Goal: Task Accomplishment & Management: Manage account settings

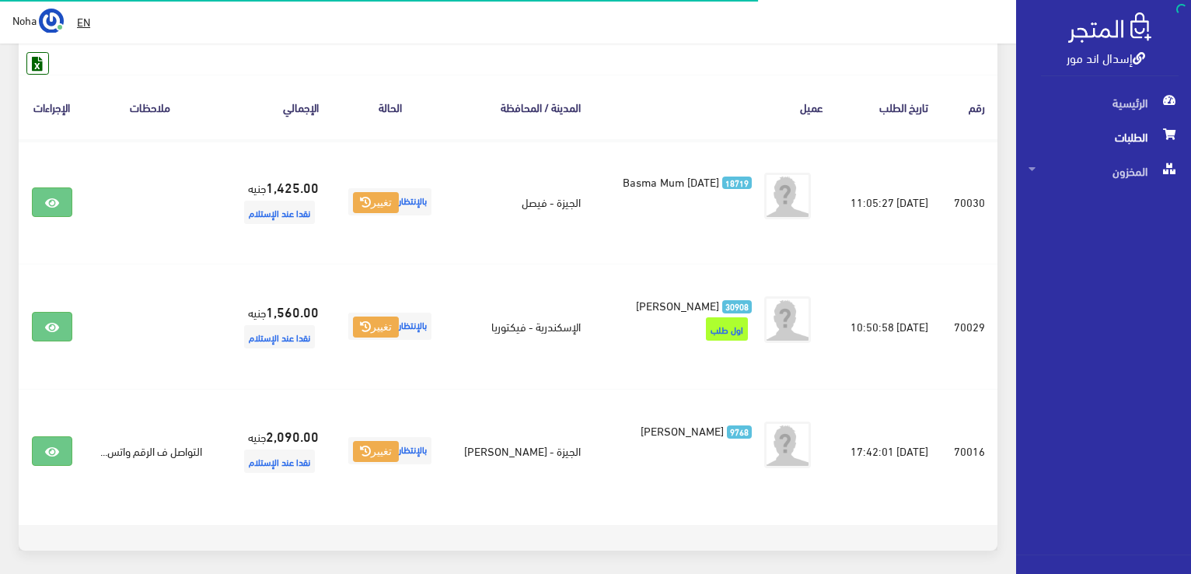
scroll to position [233, 0]
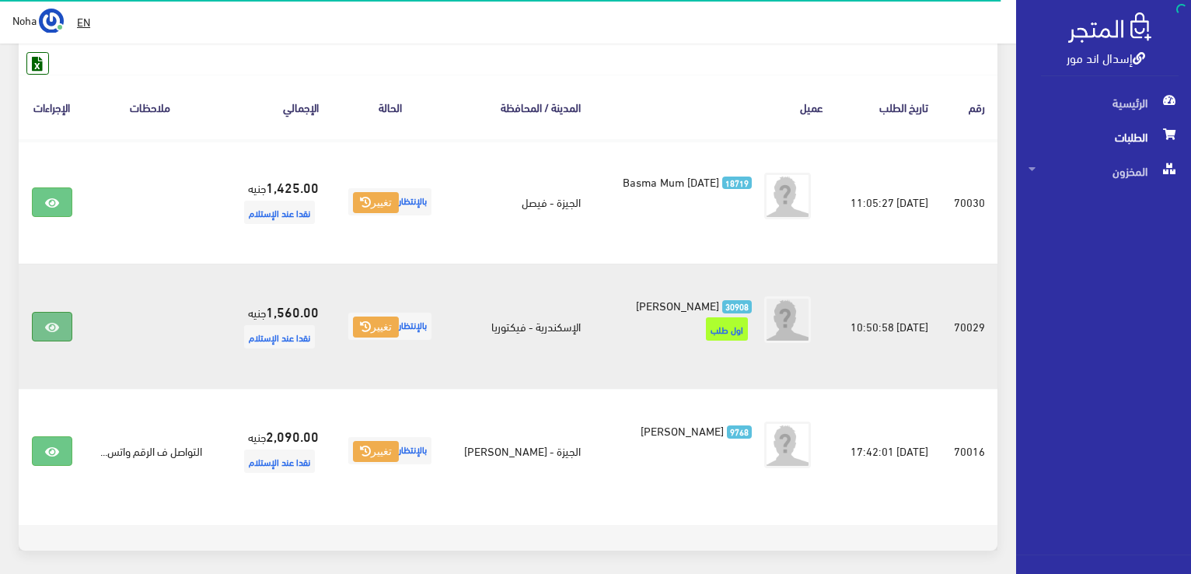
click at [48, 321] on icon at bounding box center [52, 327] width 14 height 12
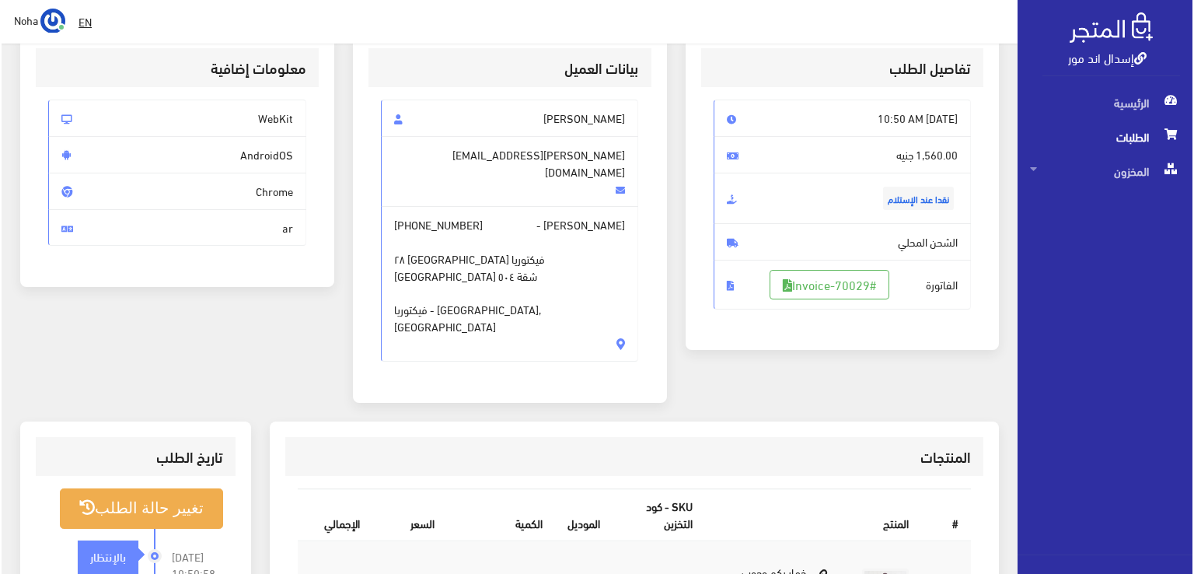
scroll to position [233, 0]
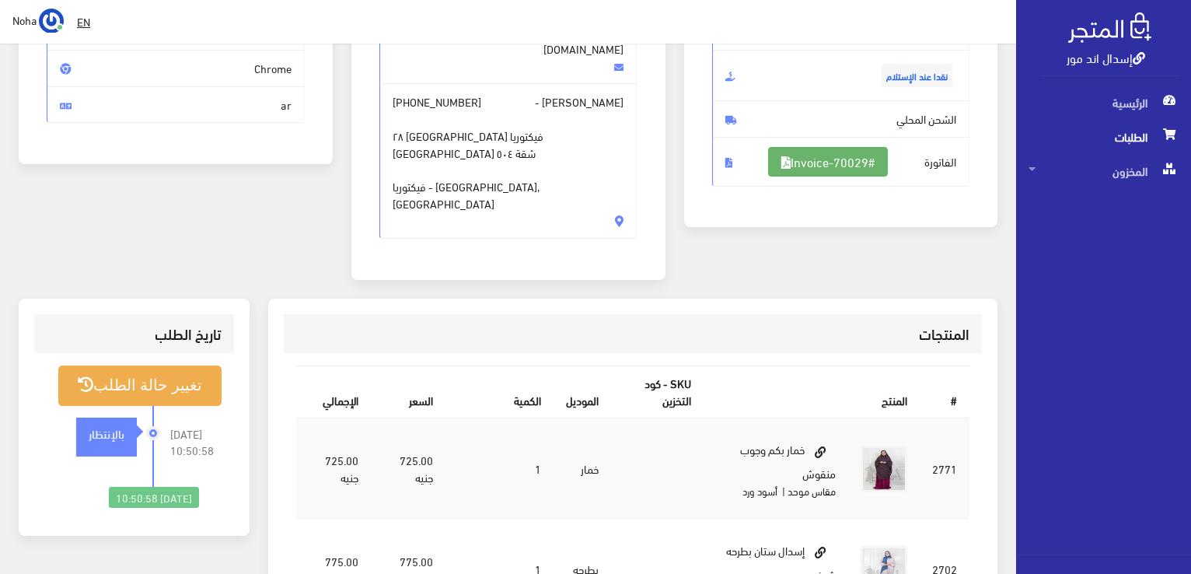
click at [781, 162] on icon at bounding box center [785, 162] width 9 height 12
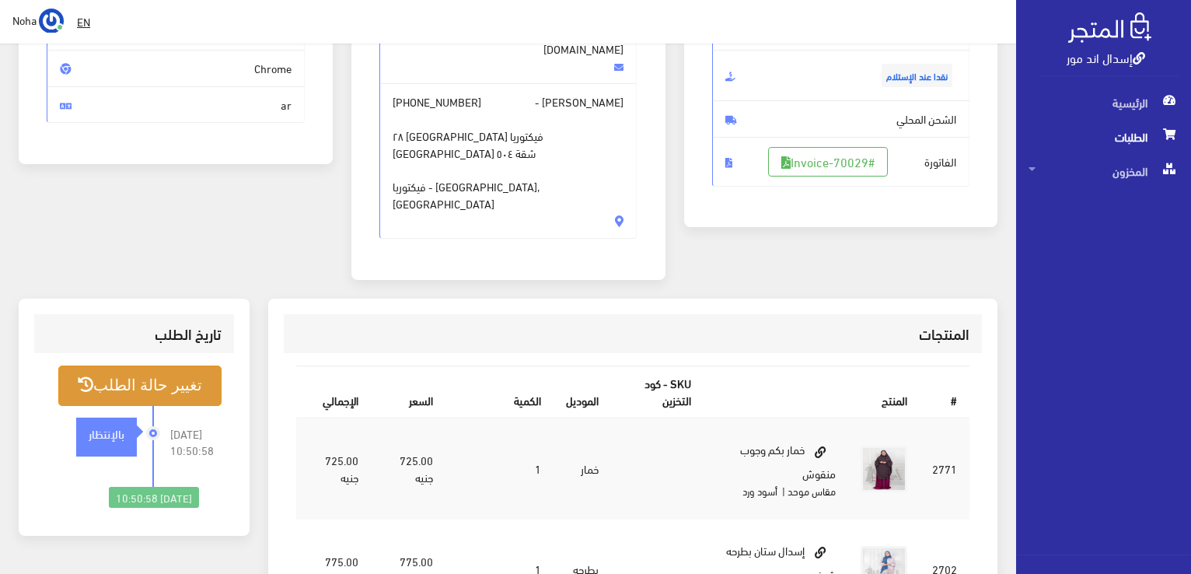
click at [188, 365] on button "تغيير حالة الطلب" at bounding box center [139, 385] width 163 height 40
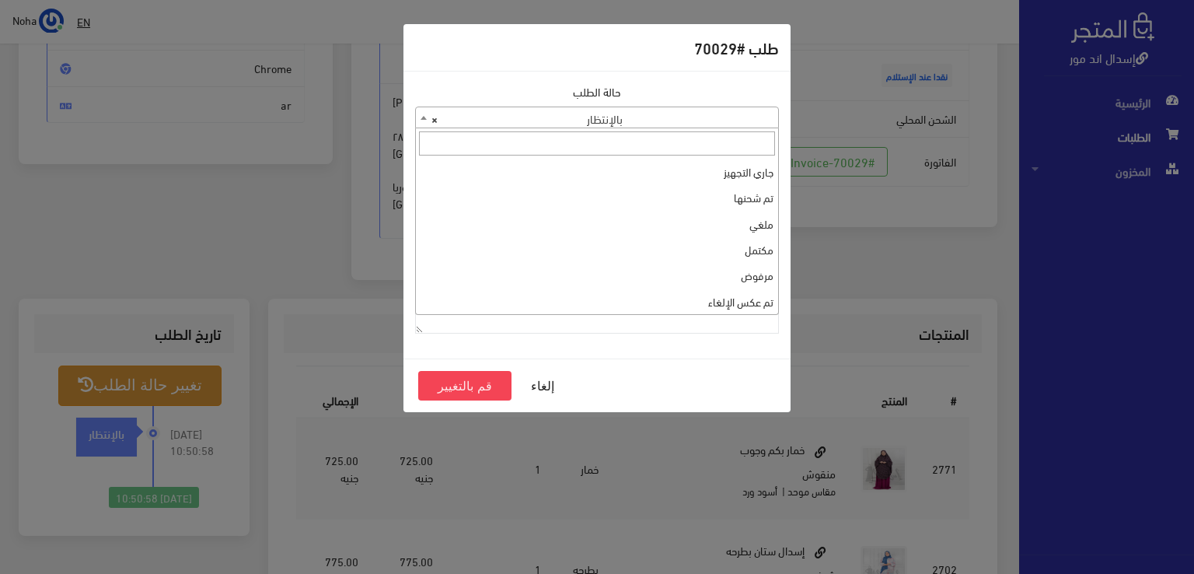
click at [572, 123] on span "× بالإنتظار" at bounding box center [597, 118] width 362 height 22
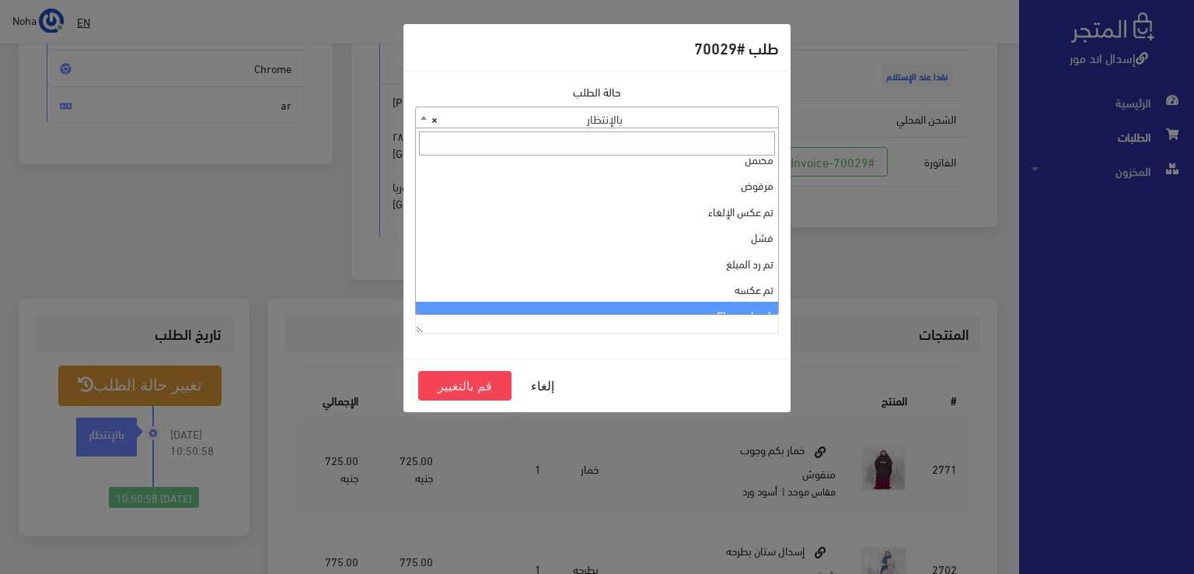
scroll to position [0, 0]
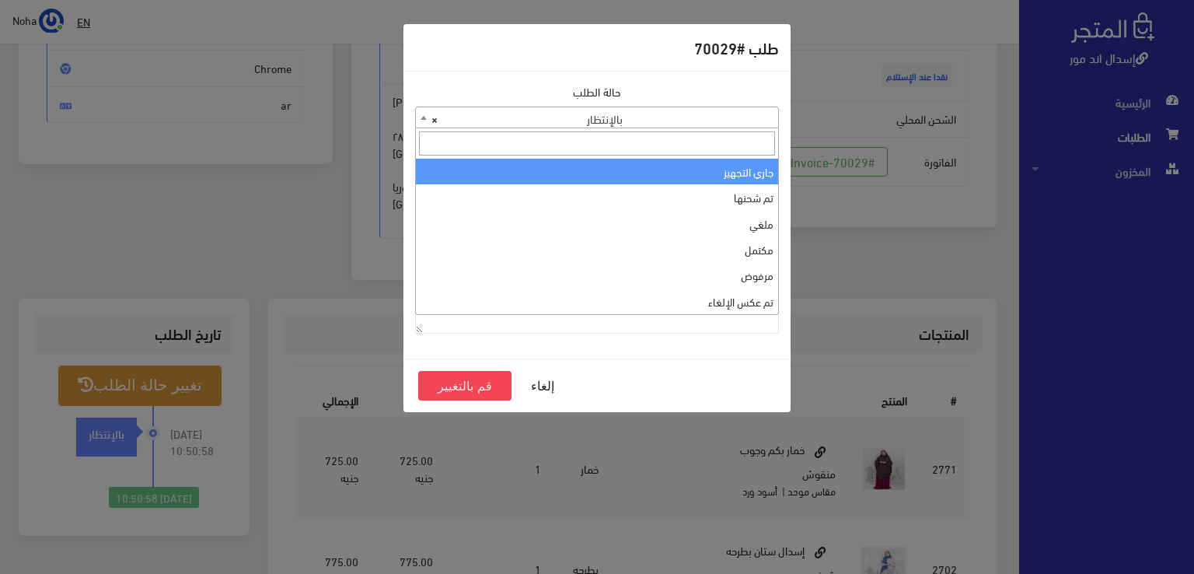
select select "1"
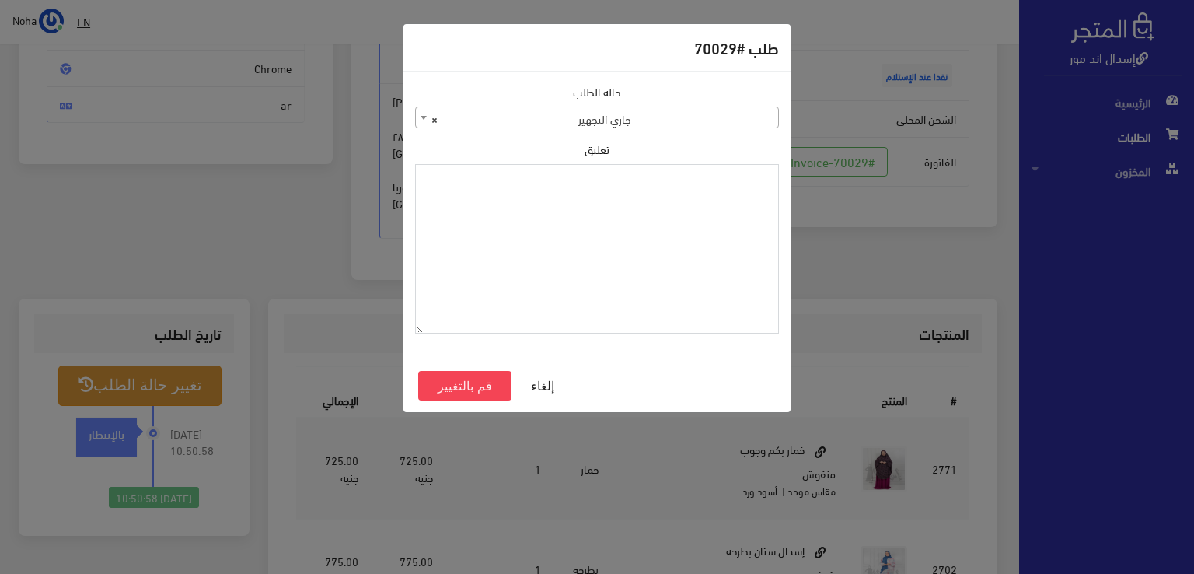
paste textarea "1112494"
type textarea "1112494"
click at [496, 385] on button "قم بالتغيير" at bounding box center [464, 386] width 93 height 30
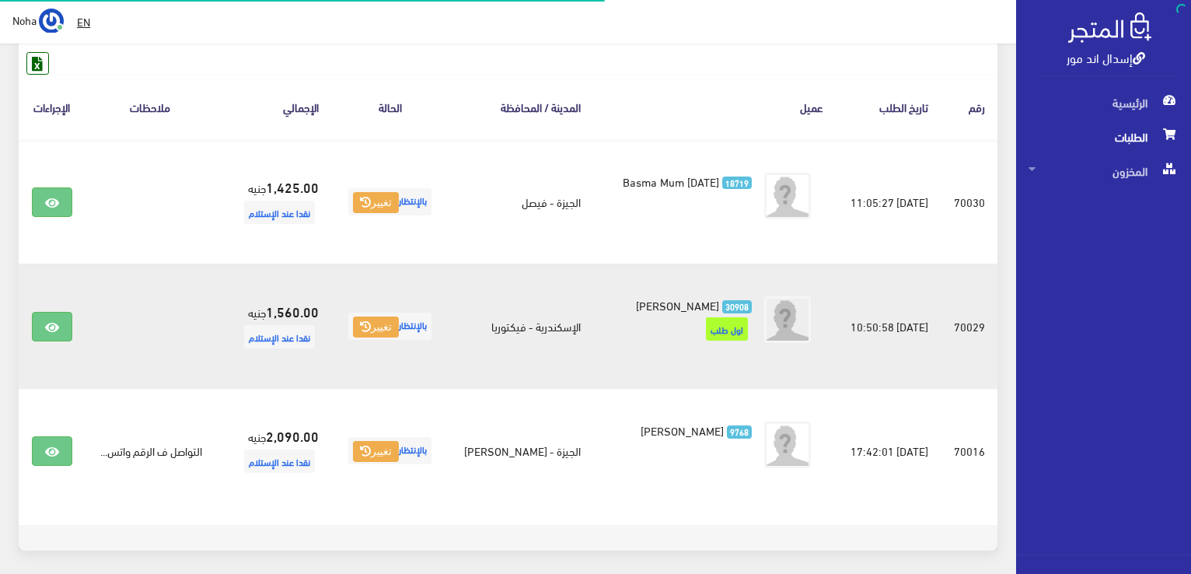
scroll to position [233, 0]
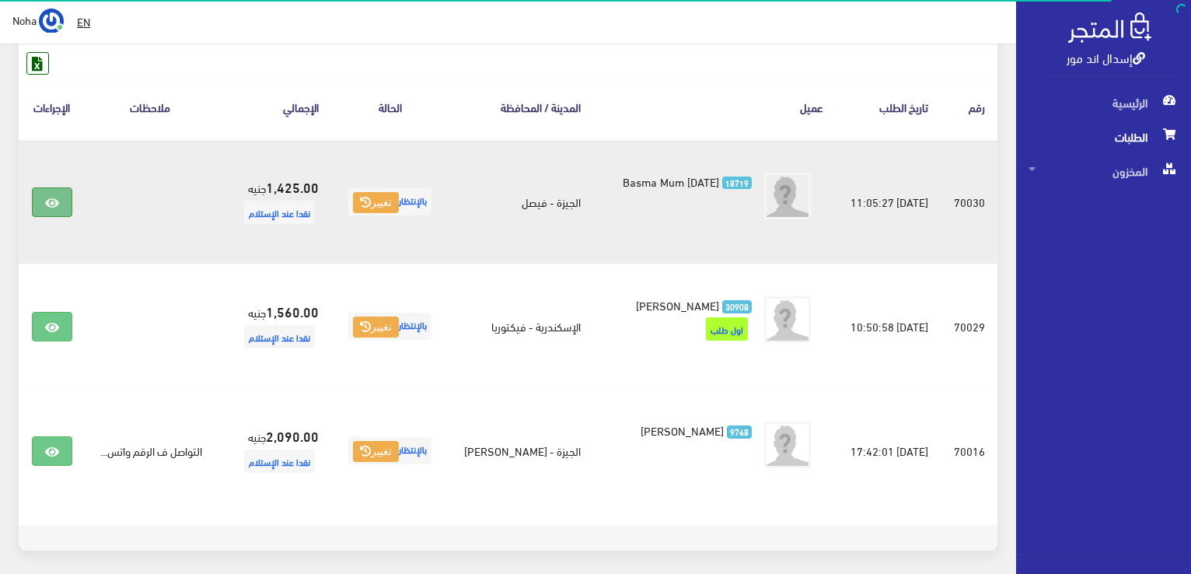
click at [50, 197] on icon at bounding box center [52, 203] width 14 height 12
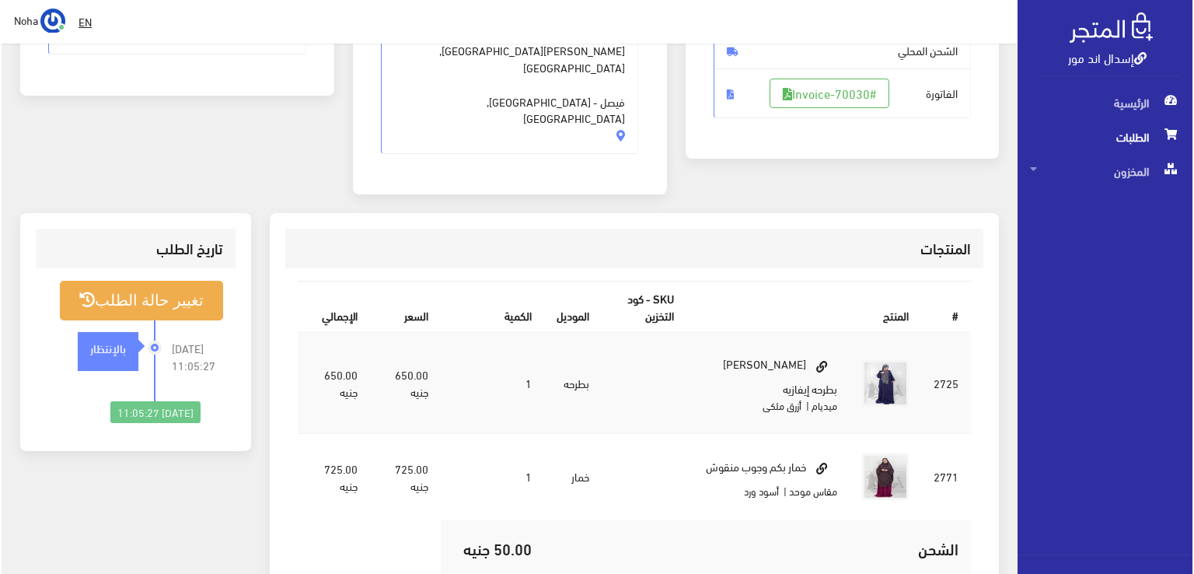
scroll to position [311, 0]
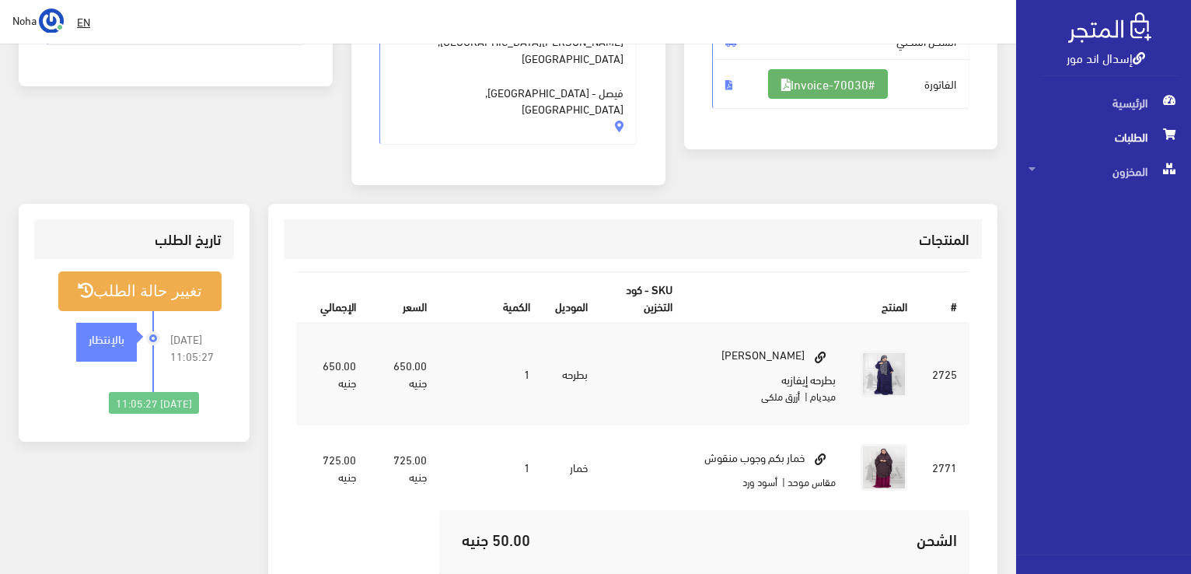
click at [863, 91] on link "#Invoice-70030" at bounding box center [828, 84] width 120 height 30
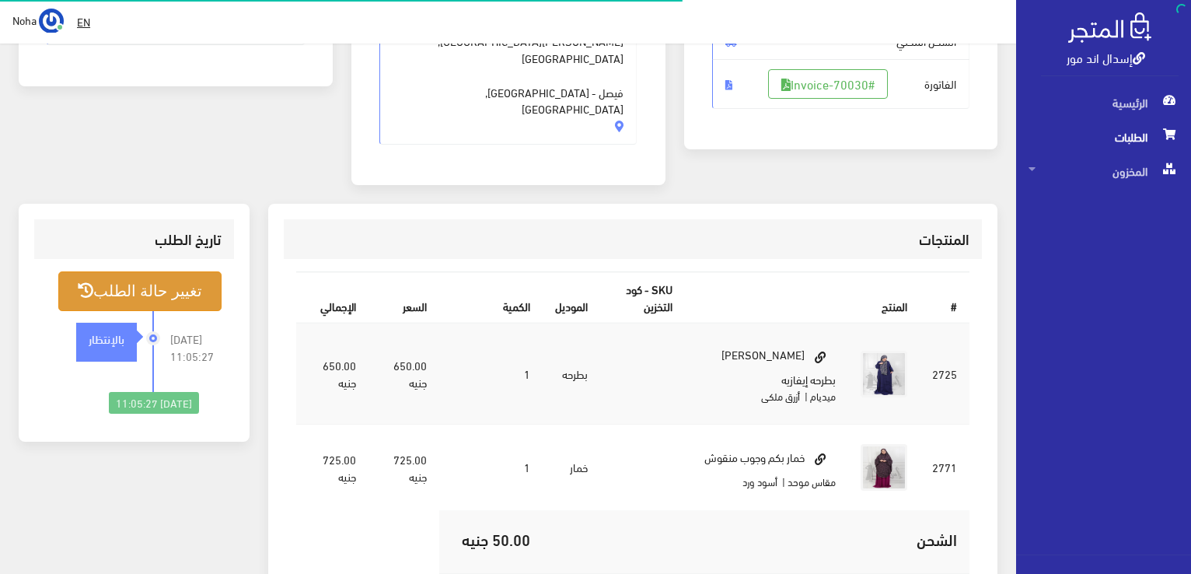
click at [127, 271] on button "تغيير حالة الطلب" at bounding box center [139, 291] width 163 height 40
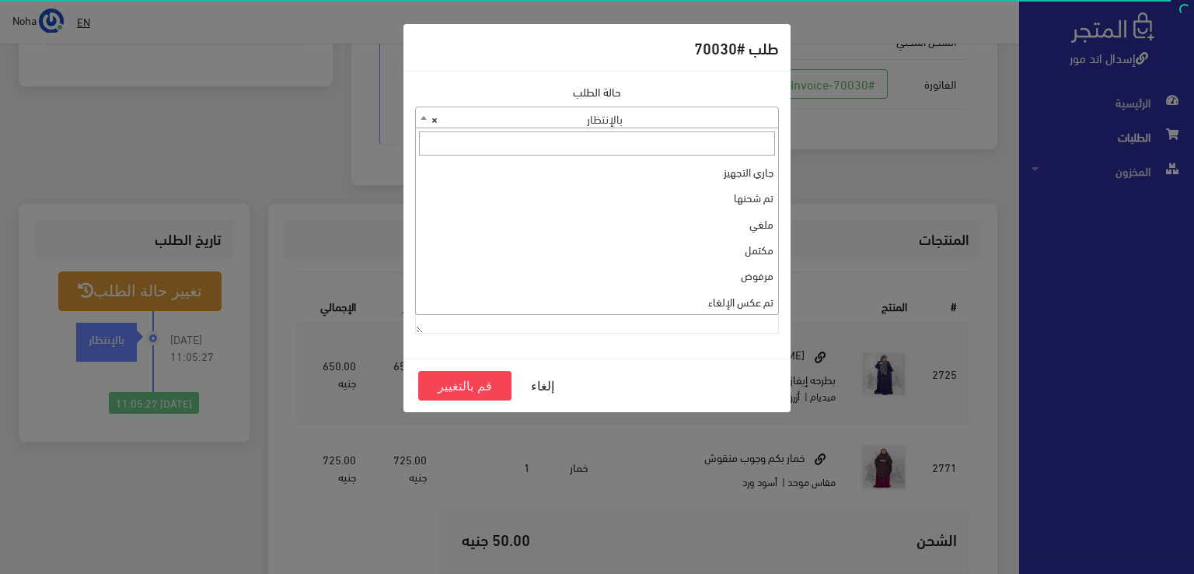
click at [689, 119] on span "× بالإنتظار" at bounding box center [597, 118] width 362 height 22
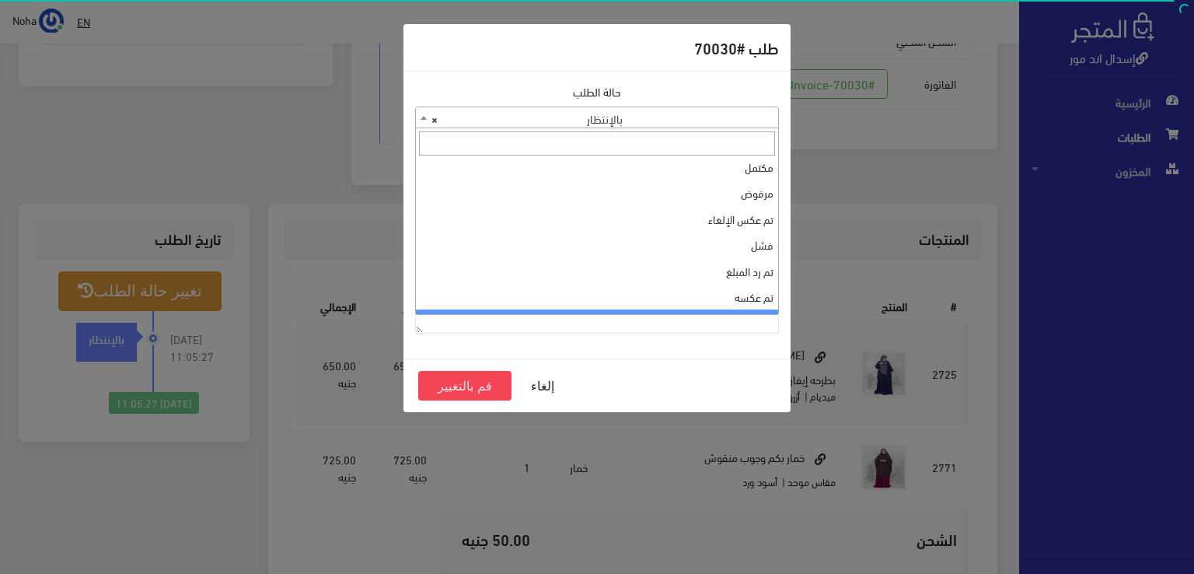
scroll to position [0, 0]
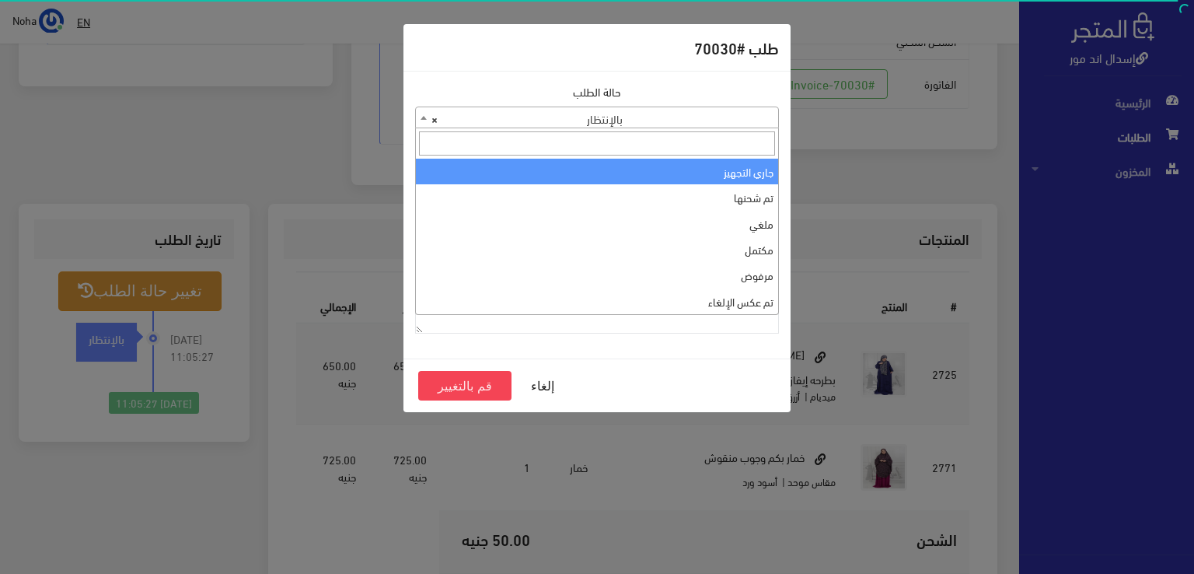
select select "1"
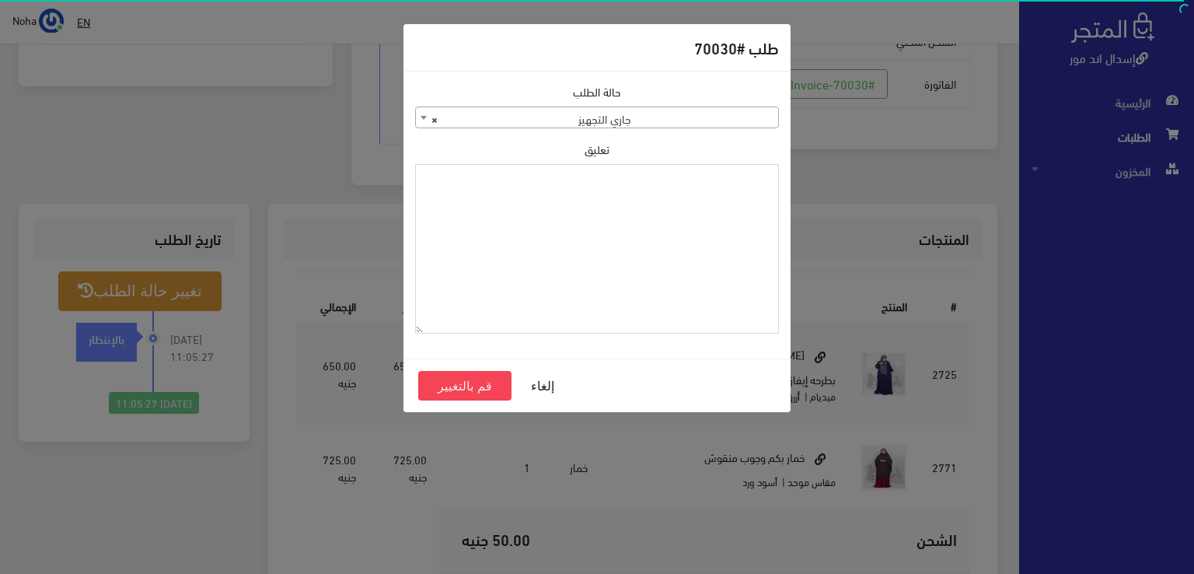
paste textarea "1112494"
type textarea "1112494"
click at [486, 384] on button "قم بالتغيير" at bounding box center [464, 386] width 93 height 30
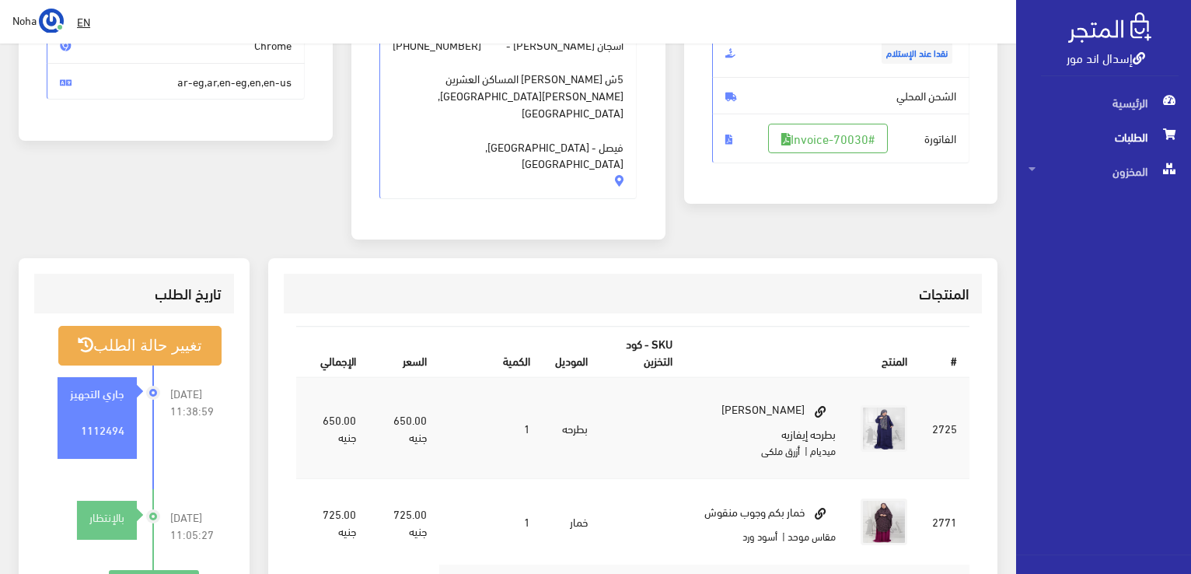
scroll to position [389, 0]
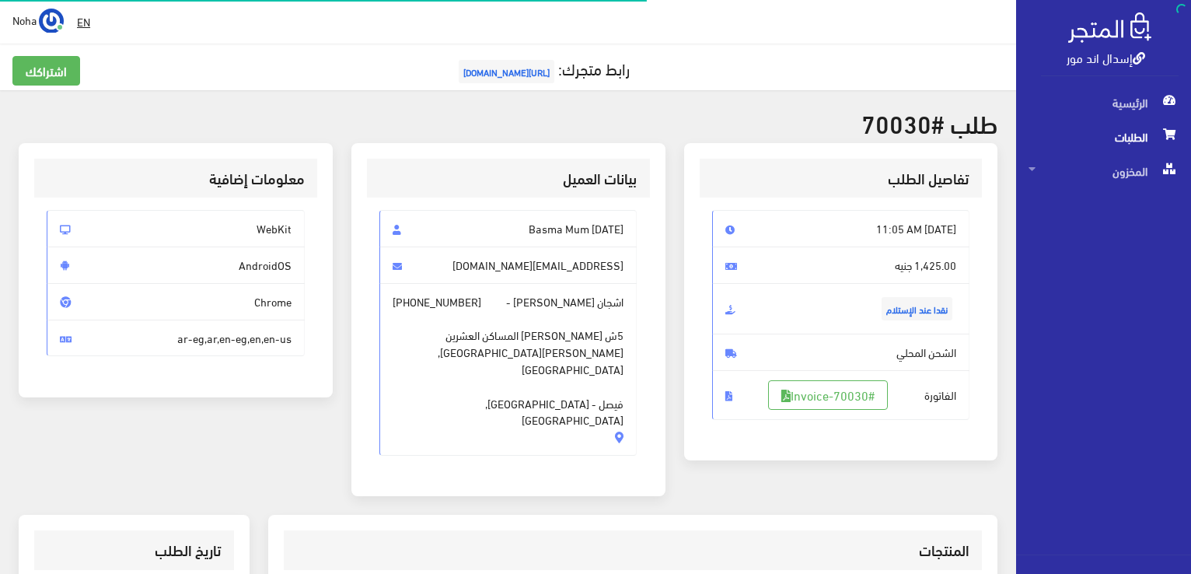
scroll to position [305, 0]
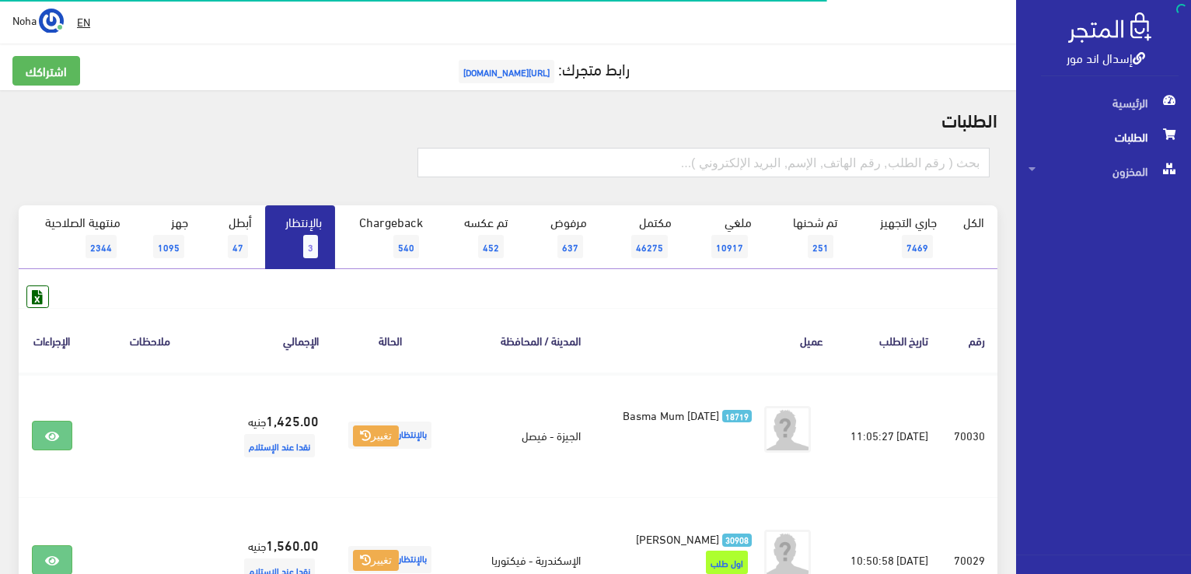
click at [323, 234] on link "بالإنتظار 3" at bounding box center [300, 237] width 70 height 64
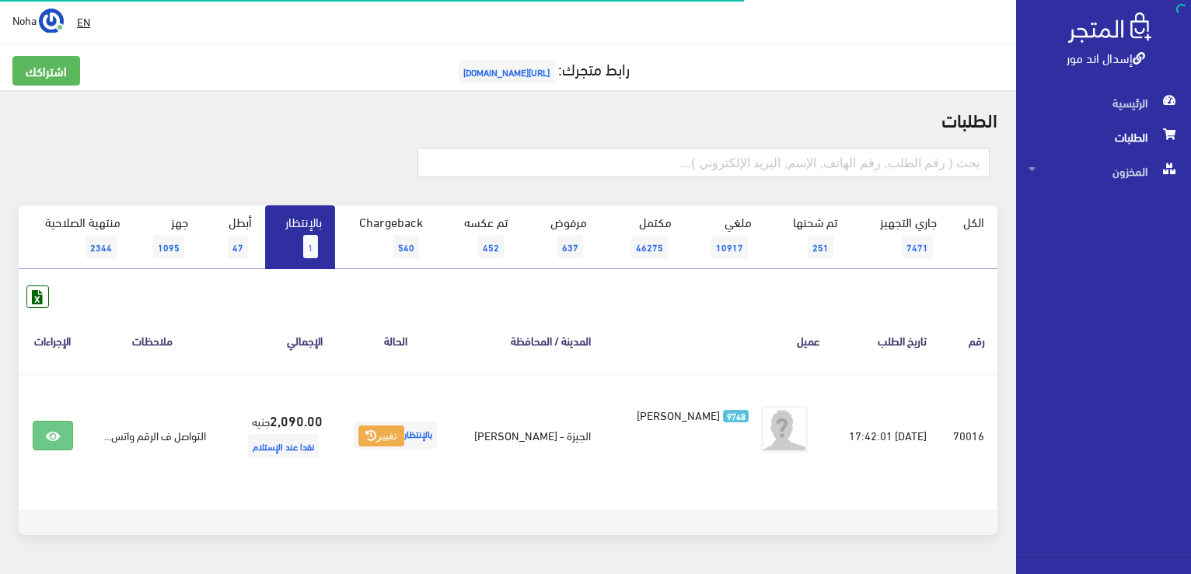
scroll to position [47, 0]
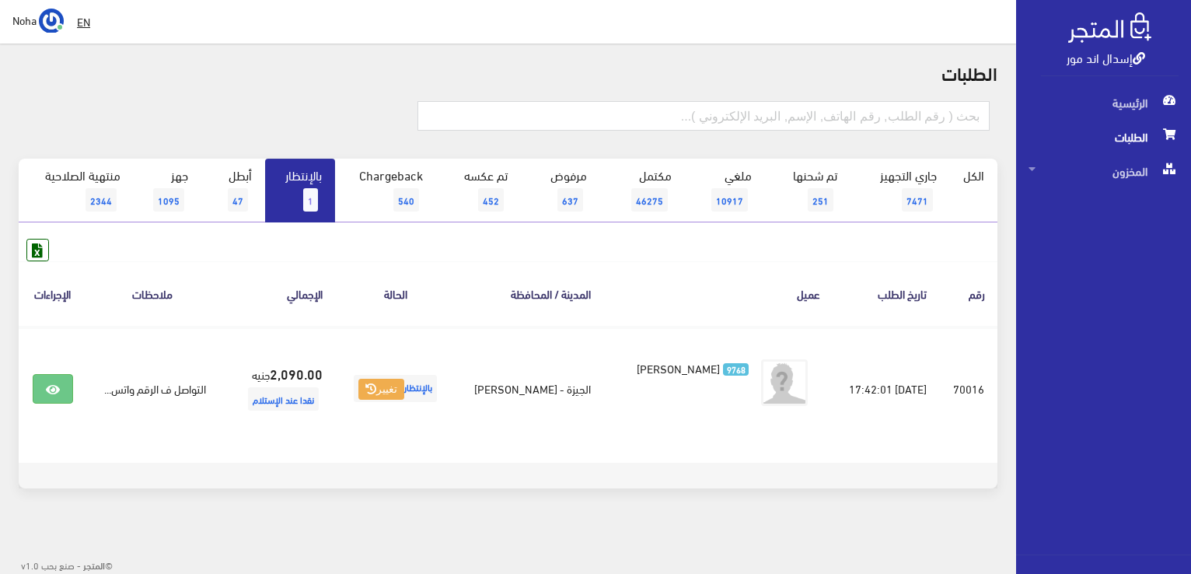
click at [291, 200] on link "بالإنتظار 1" at bounding box center [300, 191] width 70 height 64
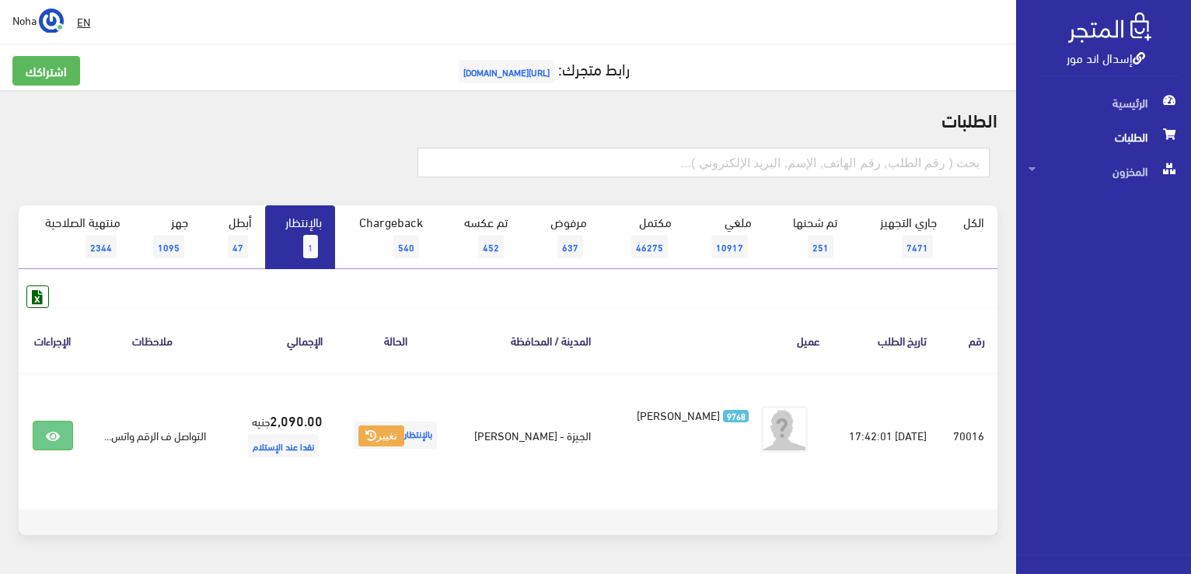
click at [314, 239] on span "1" at bounding box center [310, 246] width 15 height 23
click at [302, 244] on link "بالإنتظار 1" at bounding box center [300, 237] width 70 height 64
click at [309, 239] on span "1" at bounding box center [310, 246] width 15 height 23
